Goal: Transaction & Acquisition: Purchase product/service

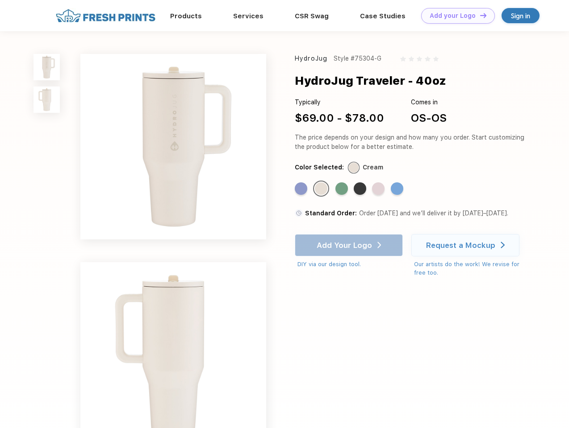
click at [454, 16] on link "Add your Logo Design Tool" at bounding box center [458, 16] width 74 height 16
click at [0, 0] on div "Design Tool" at bounding box center [0, 0] width 0 height 0
click at [479, 15] on link "Add your Logo Design Tool" at bounding box center [458, 16] width 74 height 16
click at [47, 67] on img at bounding box center [46, 67] width 26 height 26
click at [47, 100] on img at bounding box center [46, 100] width 26 height 26
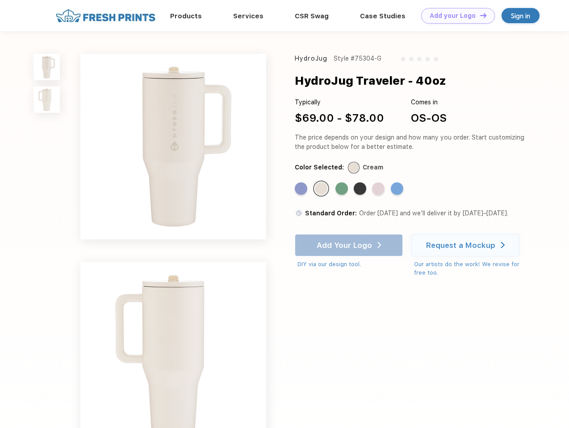
click at [302, 189] on div "Standard Color" at bounding box center [301, 189] width 12 height 12
click at [322, 189] on div "Standard Color" at bounding box center [321, 189] width 12 height 12
click at [342, 189] on div "Standard Color" at bounding box center [341, 189] width 12 height 12
click at [361, 189] on div "Standard Color" at bounding box center [359, 189] width 12 height 12
click at [379, 189] on div "Standard Color" at bounding box center [378, 189] width 12 height 12
